Goal: Find specific page/section

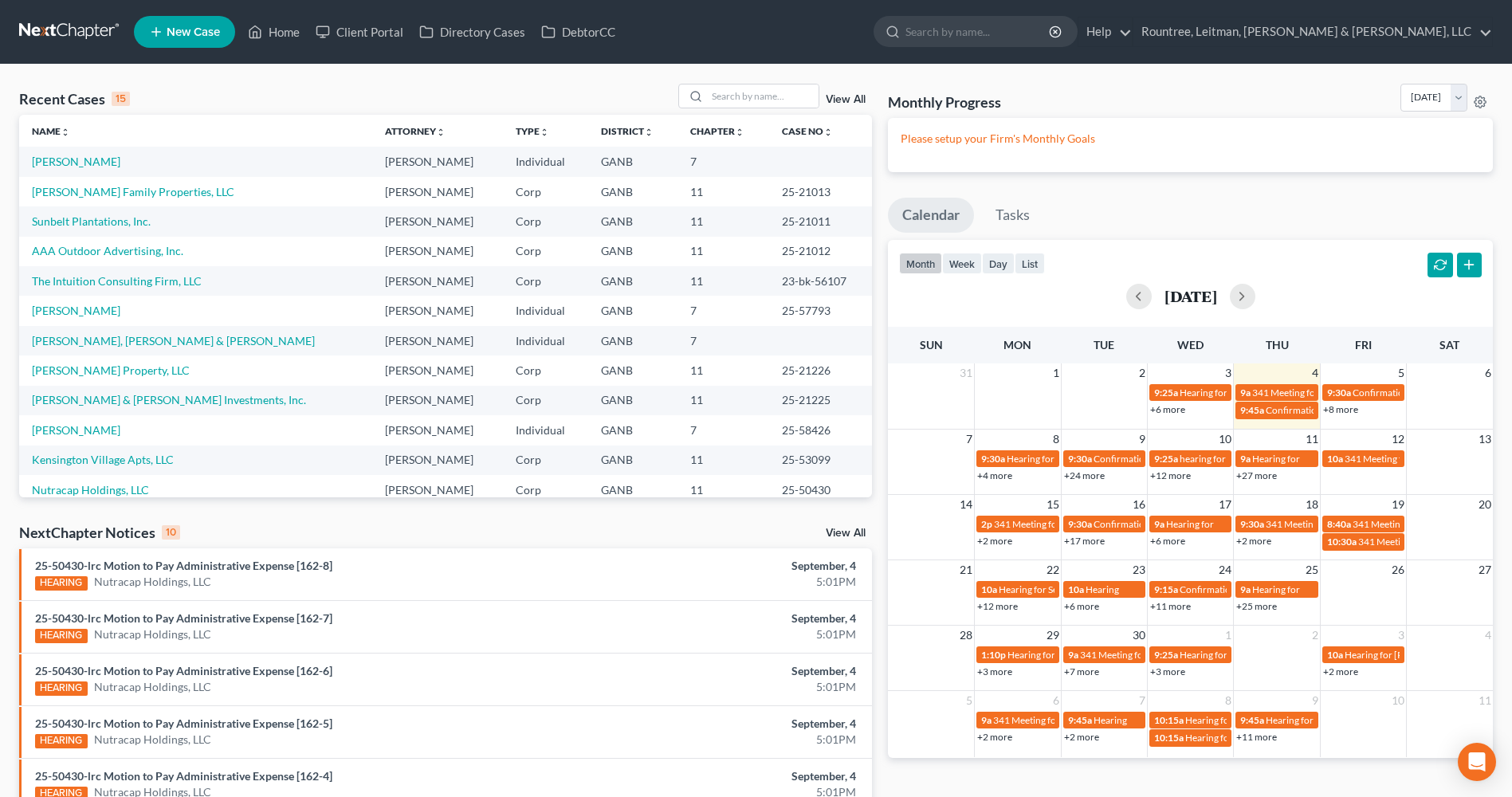
click at [161, 41] on link "New Case" at bounding box center [184, 32] width 101 height 32
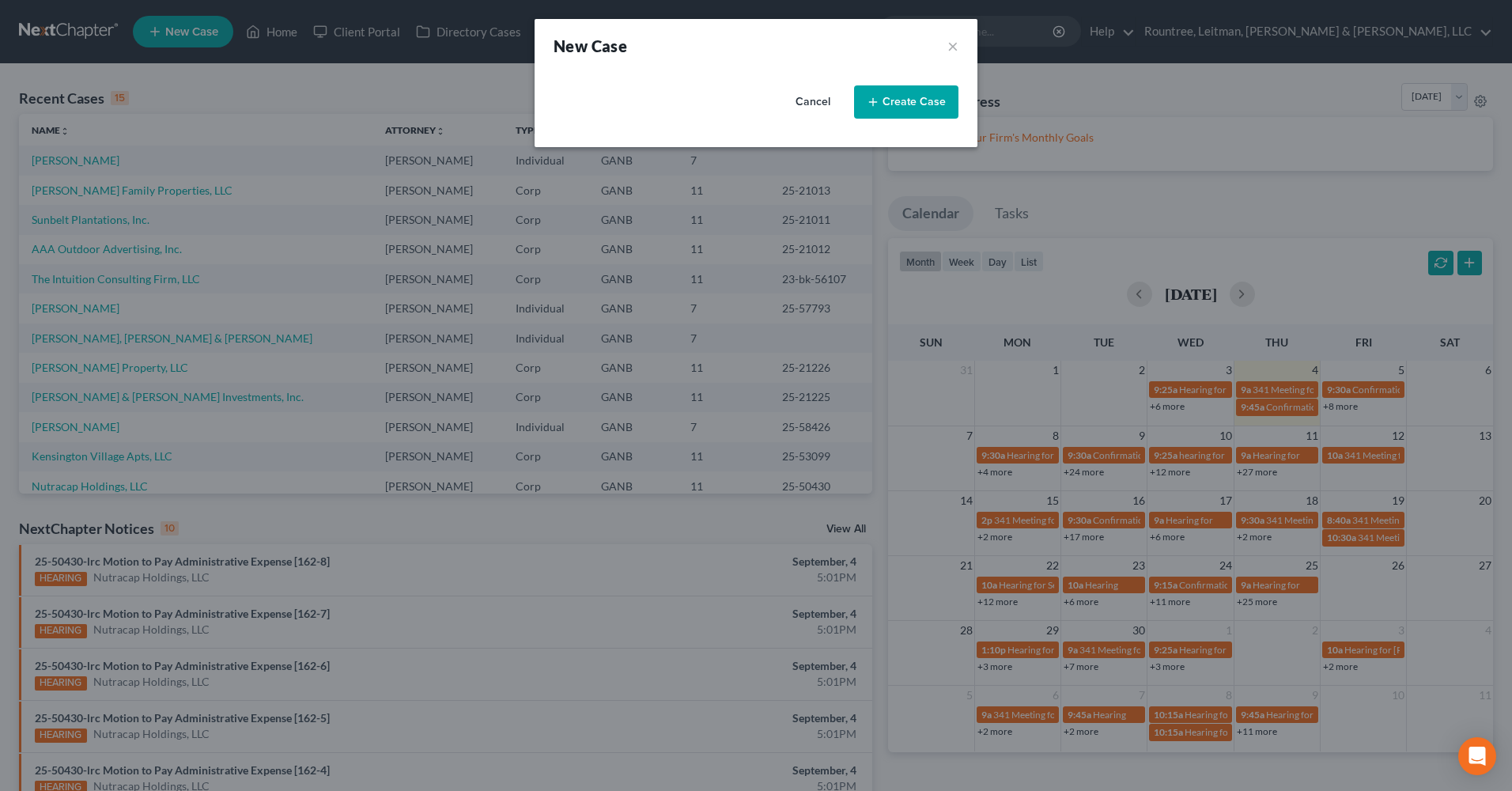
select select "19"
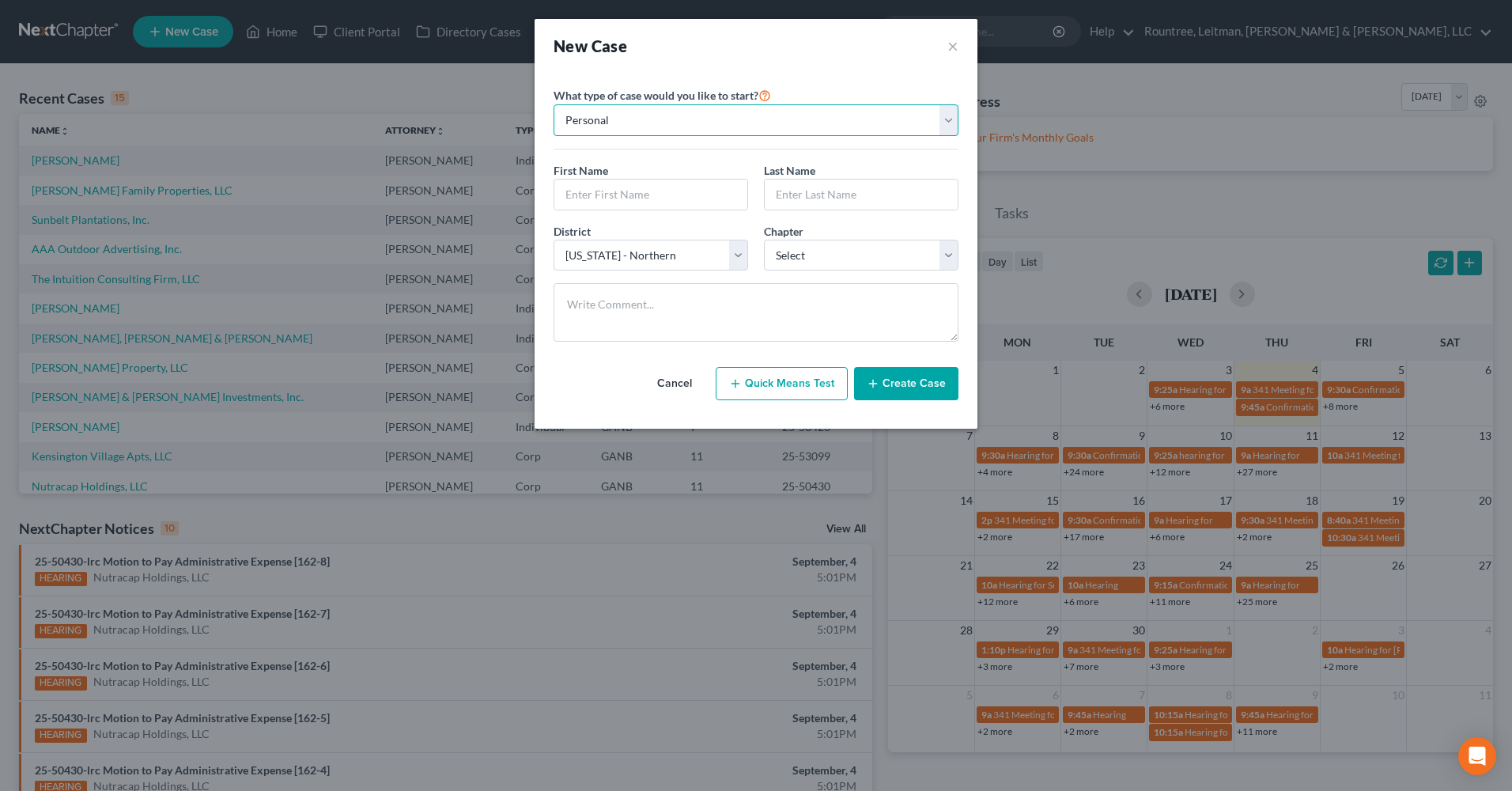
click at [835, 125] on select "Personal Business" at bounding box center [755, 120] width 405 height 32
select select "1"
click at [553, 105] on select "Personal Business" at bounding box center [755, 120] width 405 height 32
click at [671, 189] on input "text" at bounding box center [755, 195] width 403 height 30
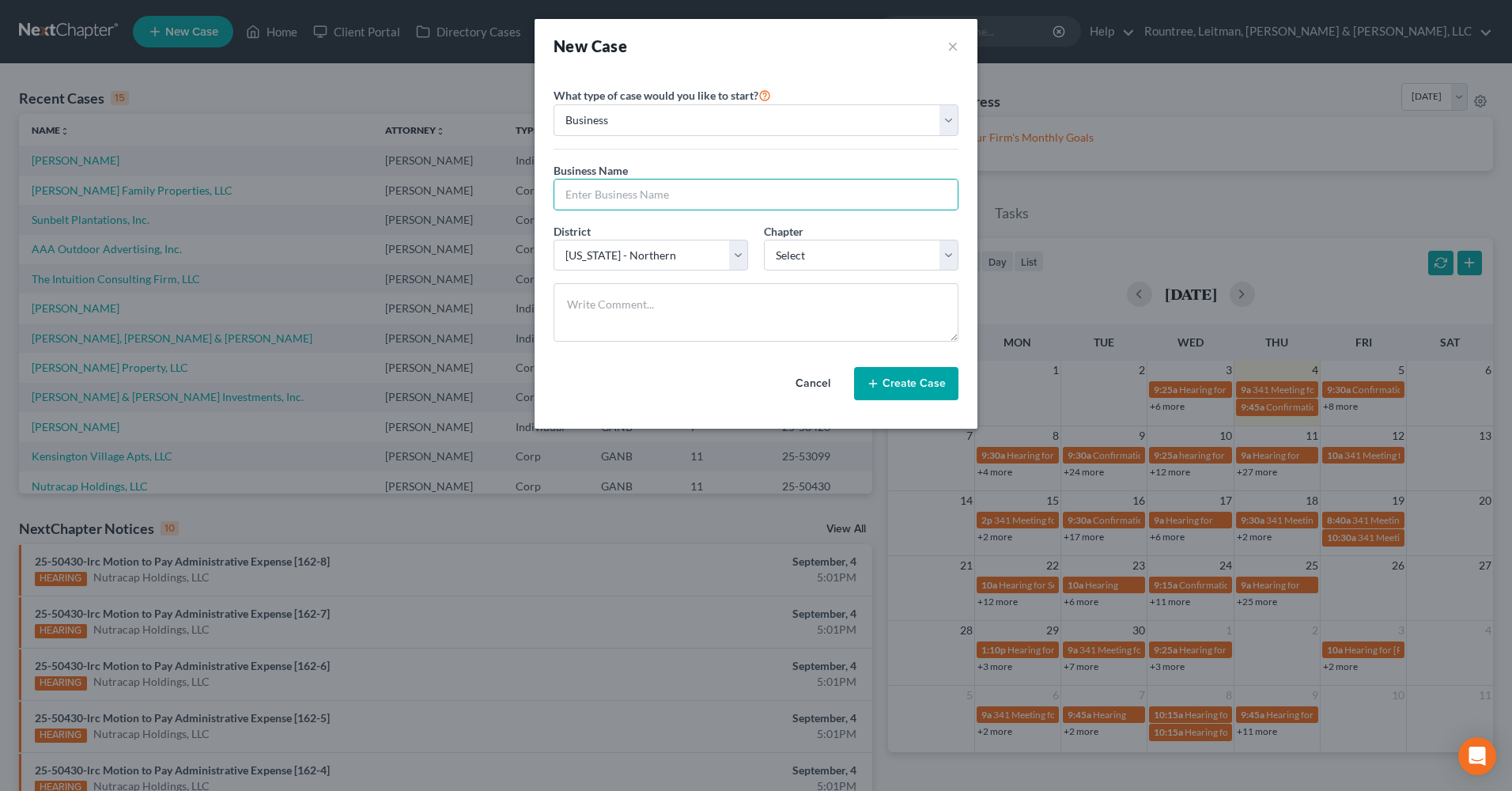
click at [942, 48] on div "New Case ×" at bounding box center [755, 45] width 405 height 22
click at [953, 51] on button "×" at bounding box center [953, 45] width 12 height 22
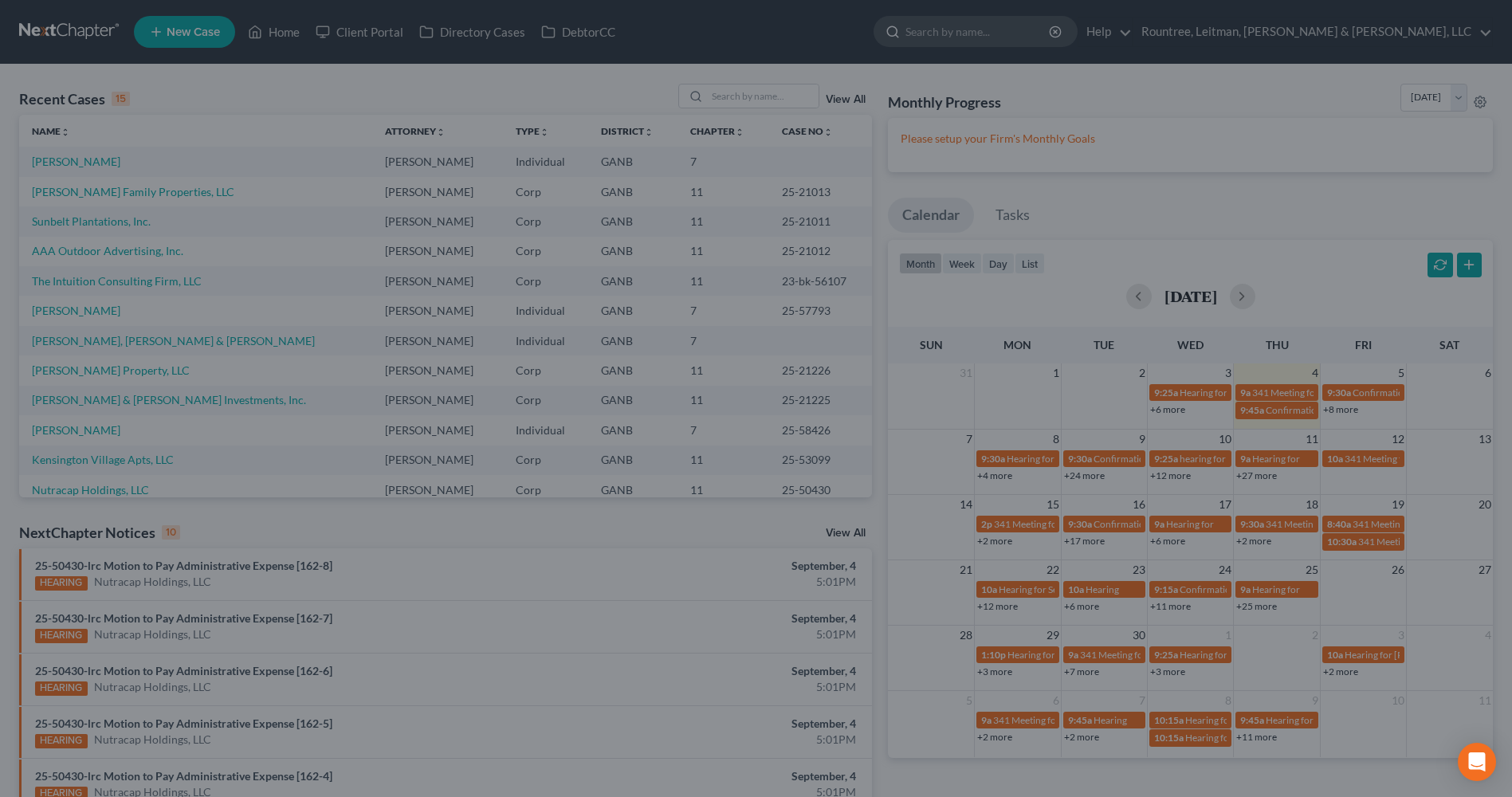
click at [1051, 31] on input "search" at bounding box center [978, 31] width 145 height 29
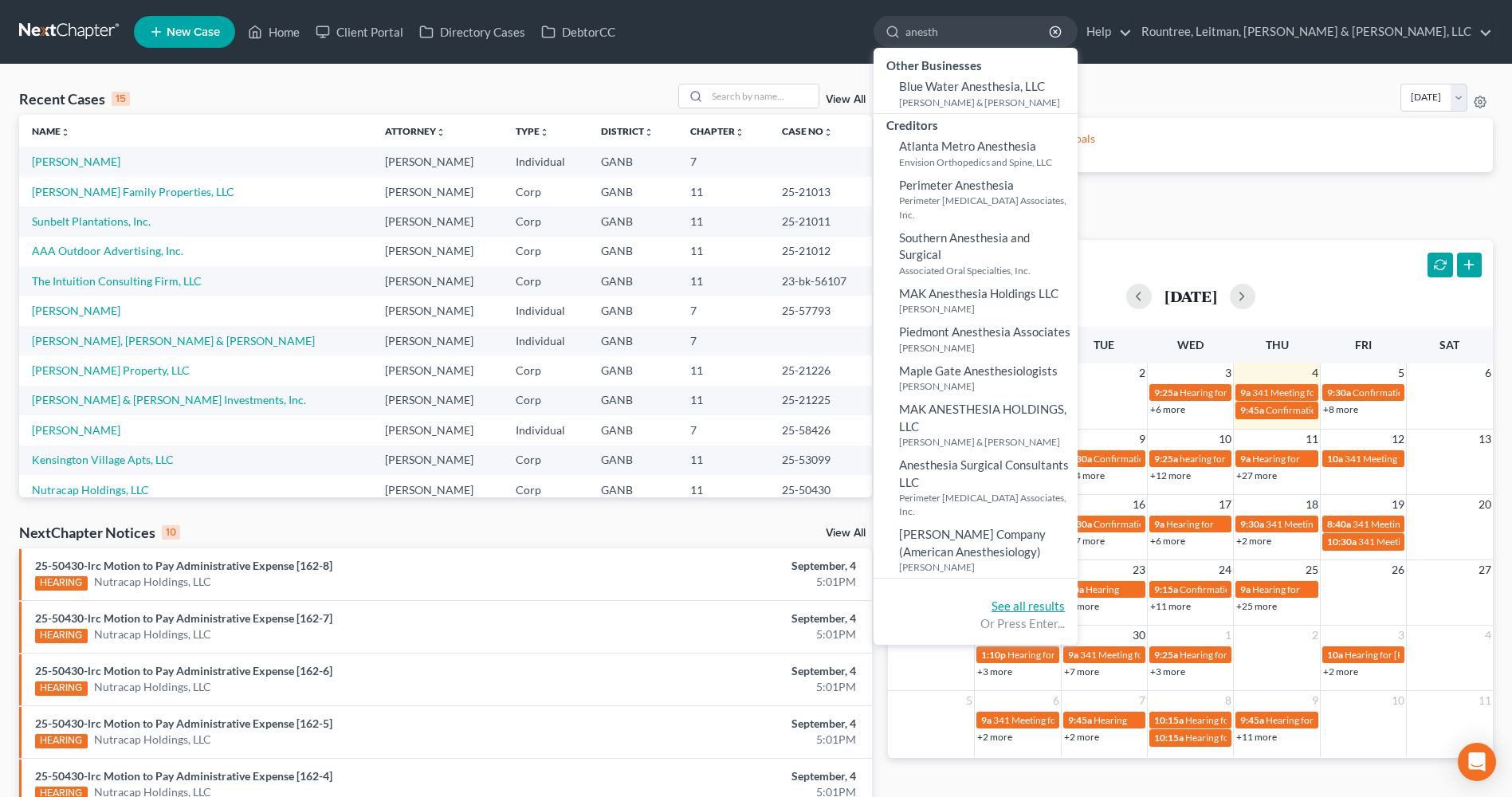
type input "anesth"
click at [1065, 599] on link "See all results" at bounding box center [1028, 606] width 73 height 14
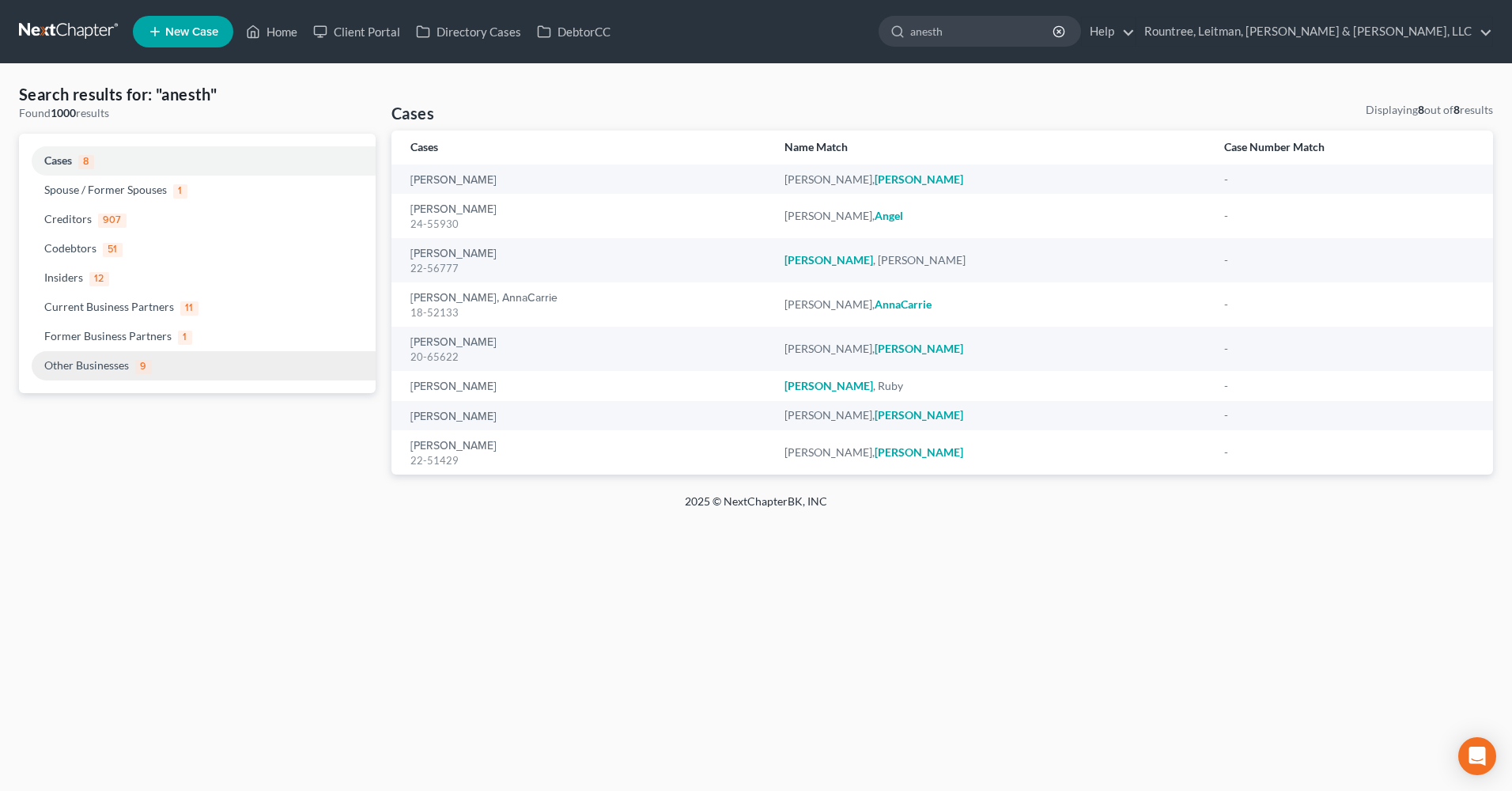
click at [105, 369] on span "Other Businesses" at bounding box center [87, 365] width 85 height 13
